Goal: Information Seeking & Learning: Understand process/instructions

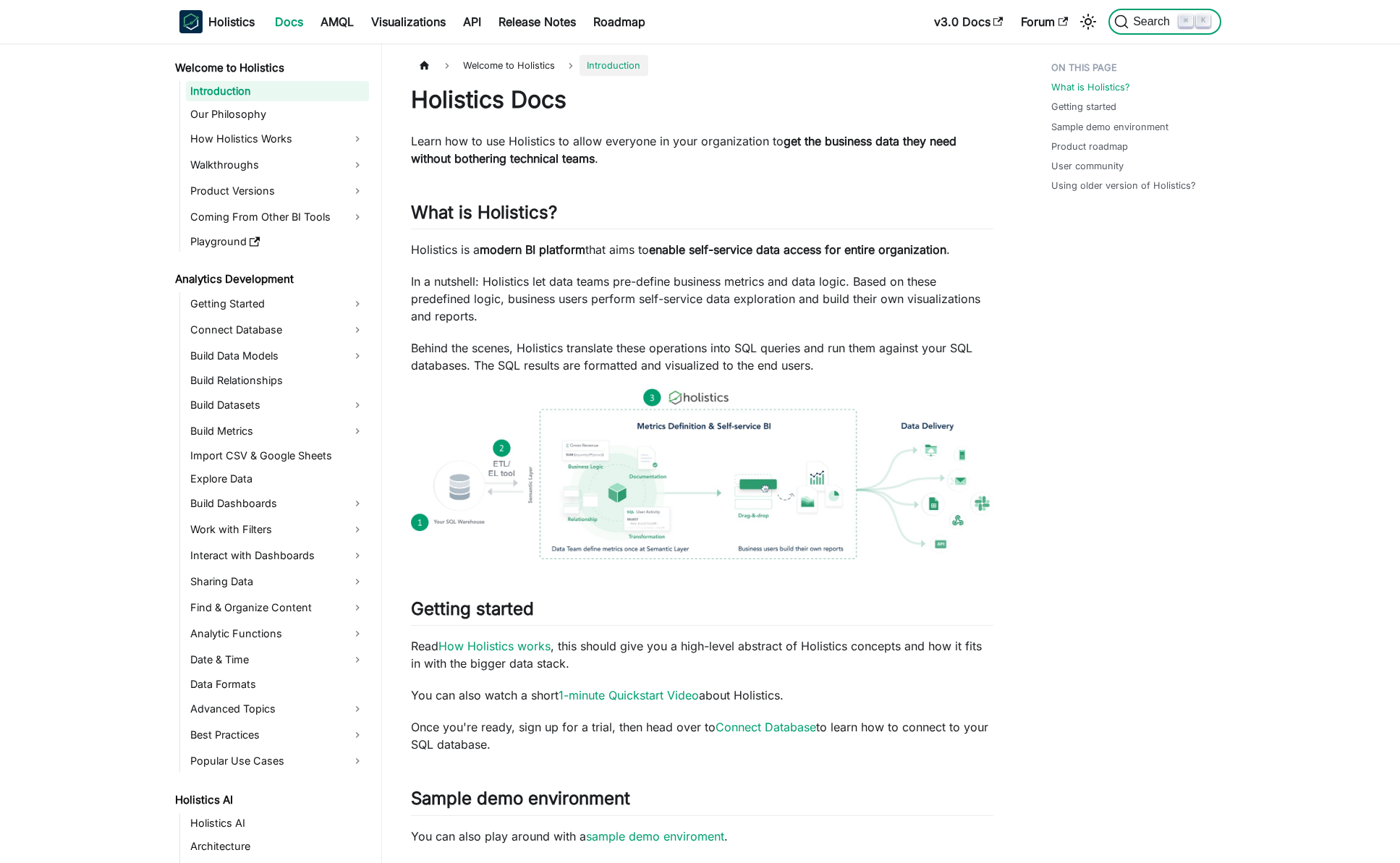
click at [1167, 17] on span "Search" at bounding box center [1154, 22] width 50 height 13
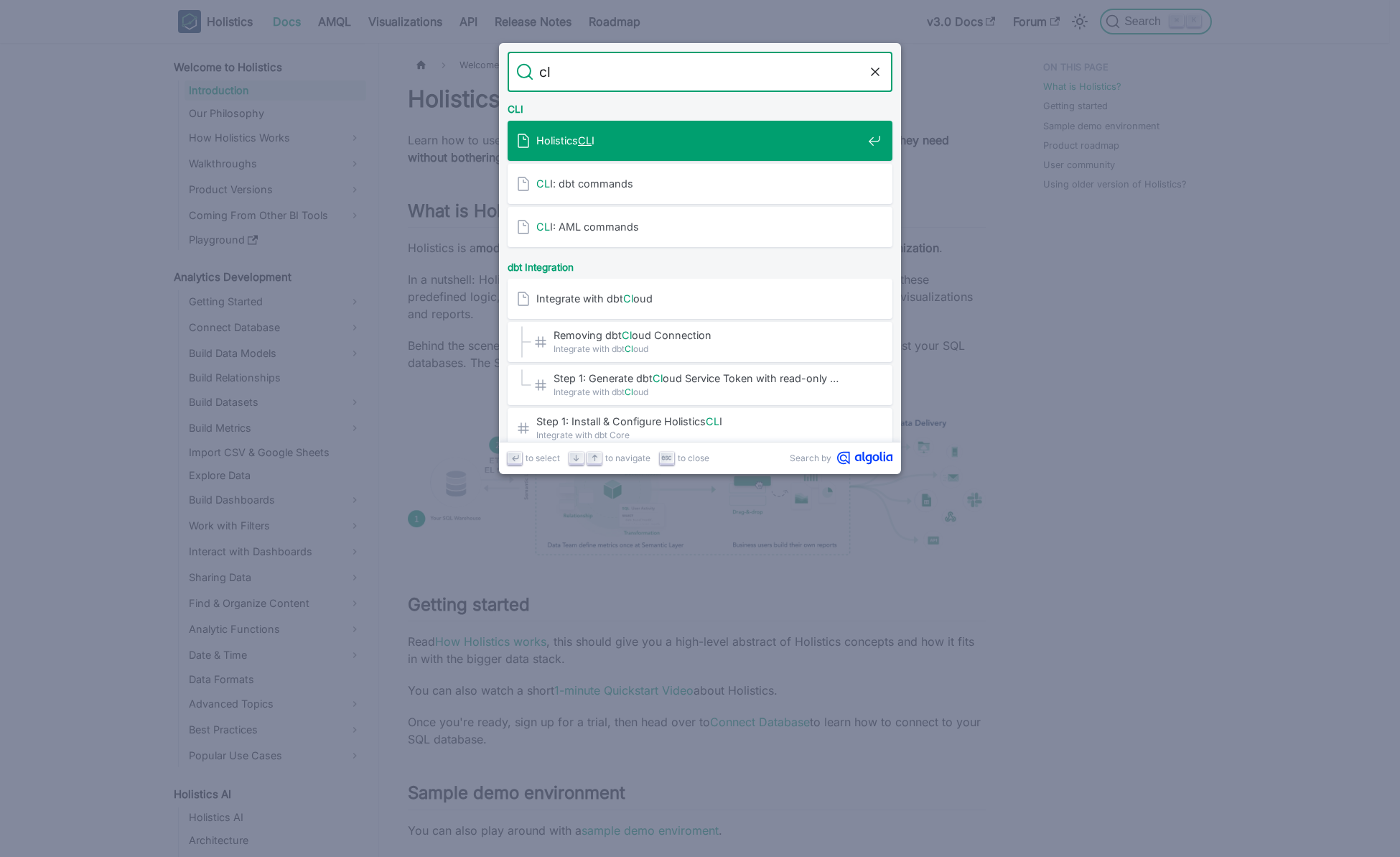
type input "cli"
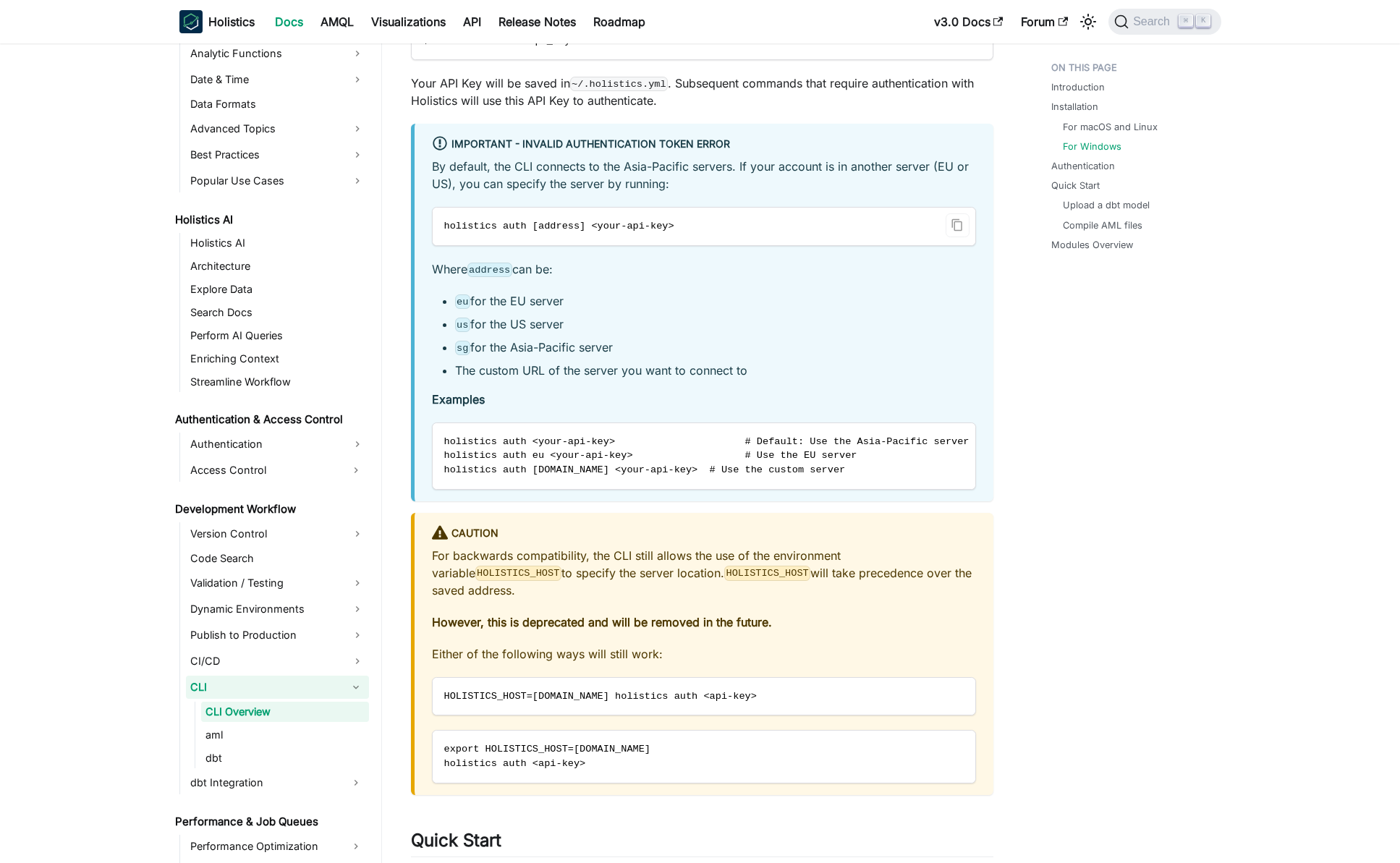
scroll to position [1876, 0]
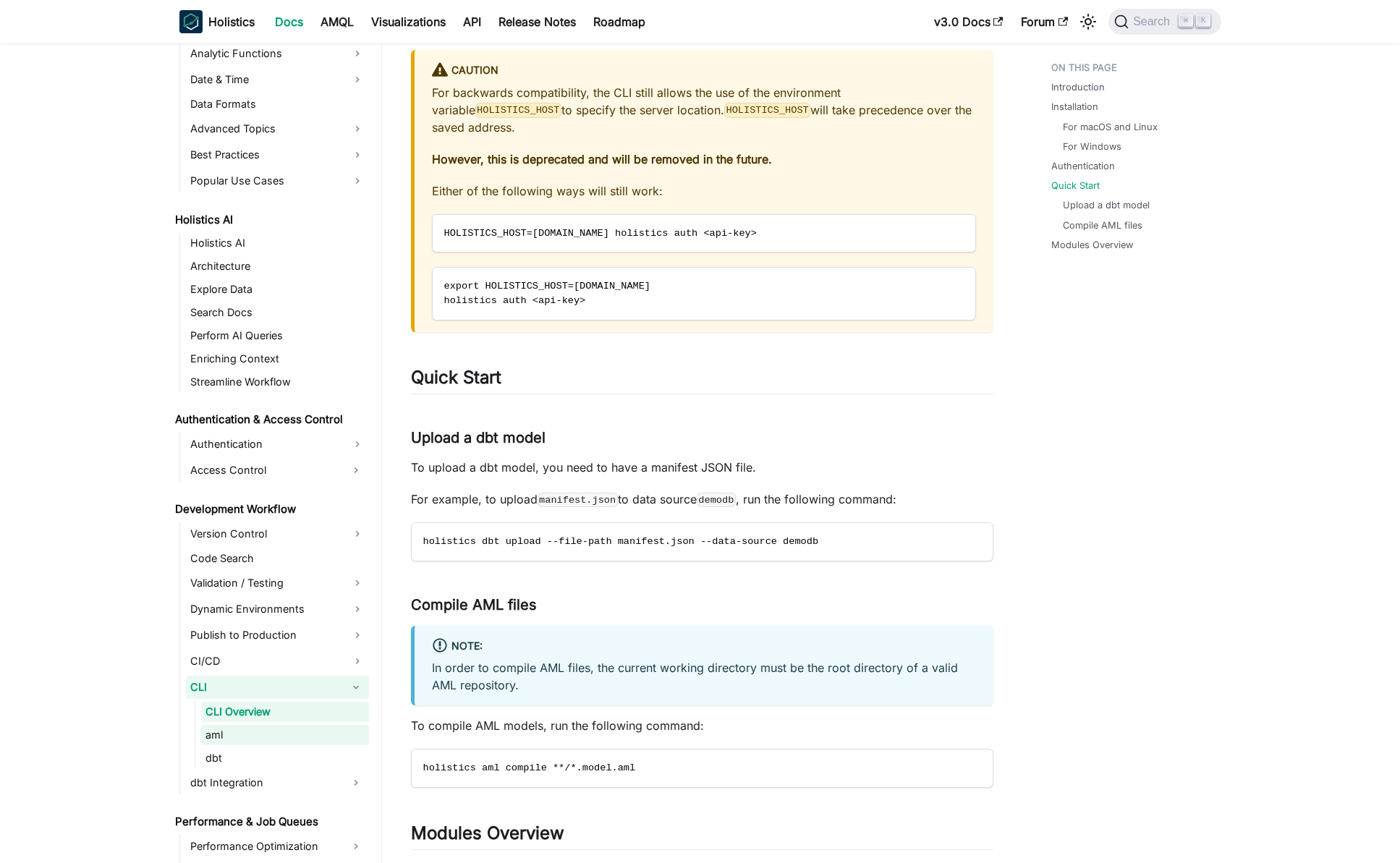
click at [253, 728] on link "aml" at bounding box center [285, 734] width 168 height 20
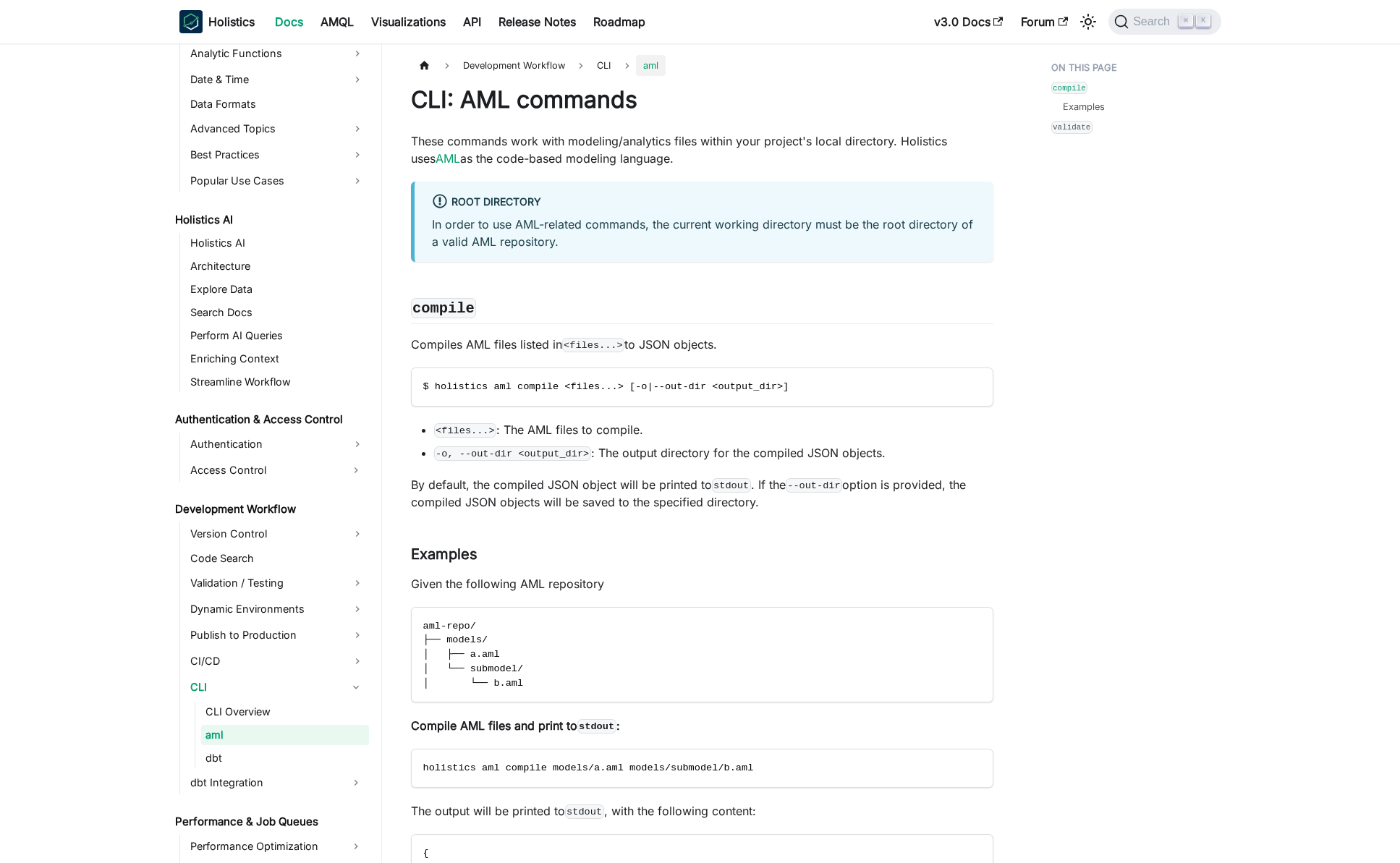
scroll to position [626, 0]
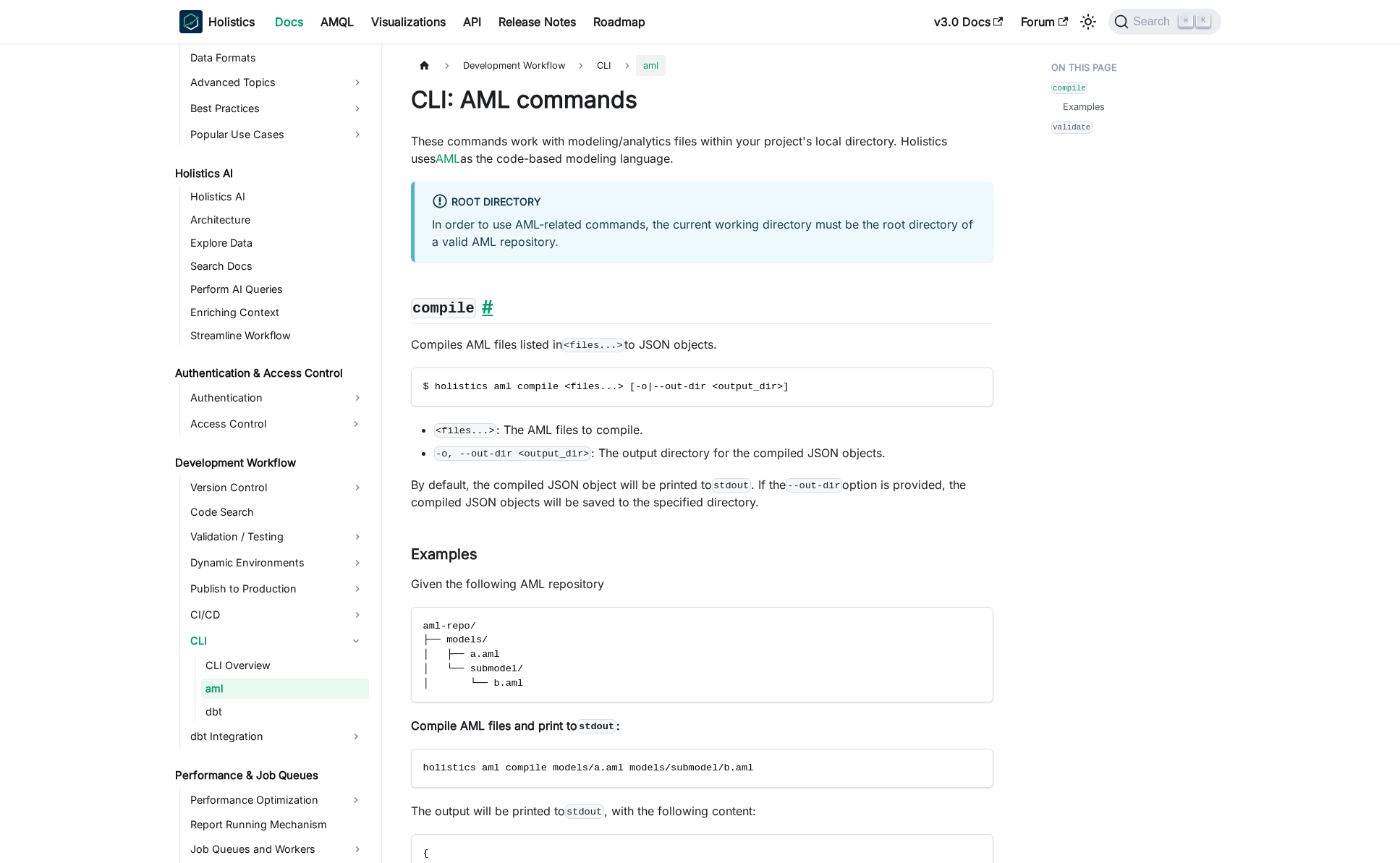
click at [488, 306] on link "​" at bounding box center [484, 307] width 16 height 21
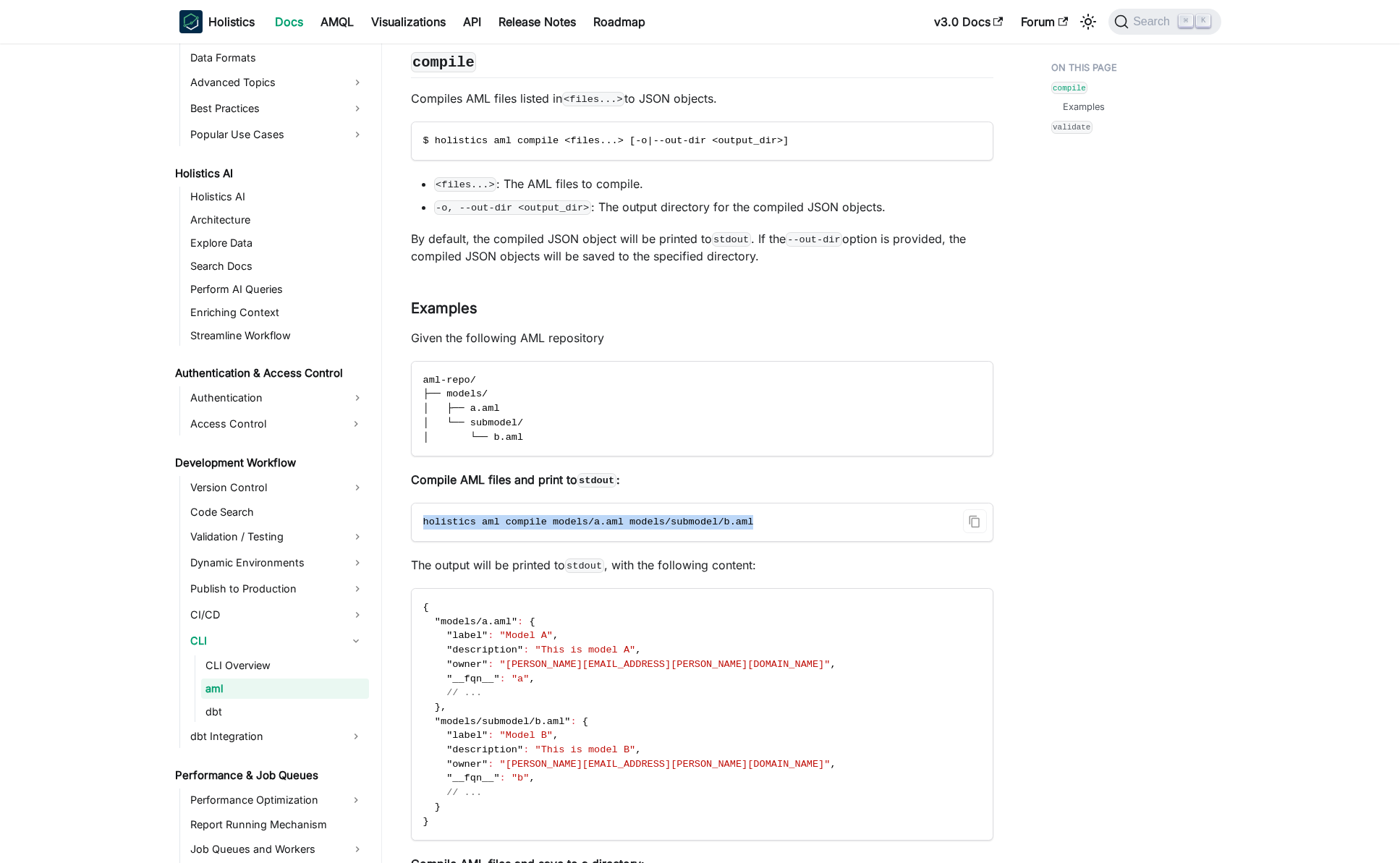
drag, startPoint x: 416, startPoint y: 514, endPoint x: 780, endPoint y: 521, distance: 364.1
click at [778, 521] on code "holistics aml compile models/a.aml models/submodel/b.aml" at bounding box center [701, 521] width 579 height 37
click at [973, 517] on icon "Copy code to clipboard" at bounding box center [975, 521] width 13 height 13
copy span "holistics aml compile models/a.aml models/submodel/b.aml"
